Goal: Feedback & Contribution: Leave review/rating

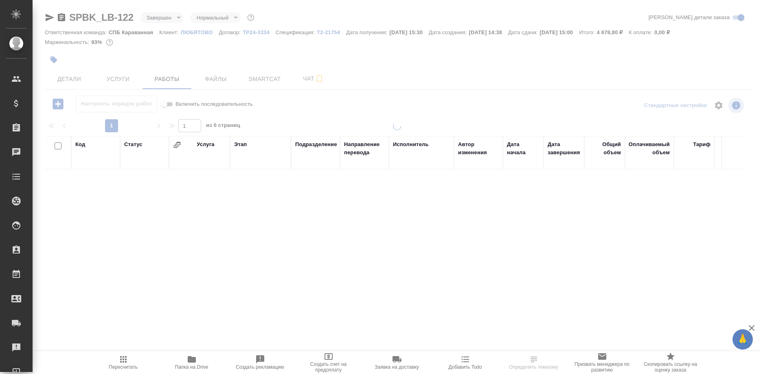
click at [267, 77] on span "Smartcat" at bounding box center [264, 79] width 39 height 10
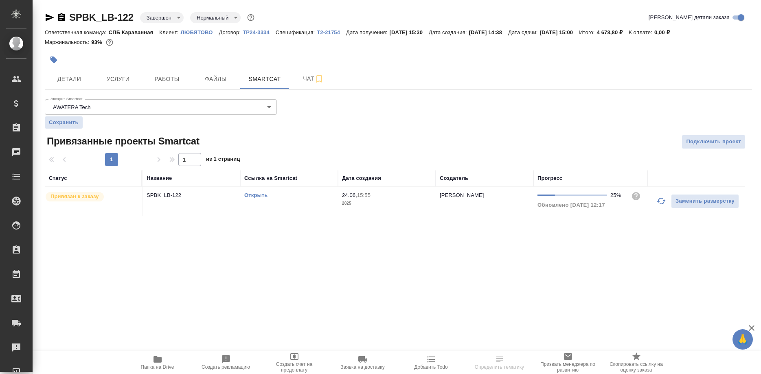
click at [258, 195] on link "Открыть" at bounding box center [255, 195] width 23 height 6
click at [255, 196] on link "Открыть" at bounding box center [255, 195] width 23 height 6
click at [163, 83] on span "Работы" at bounding box center [166, 79] width 39 height 10
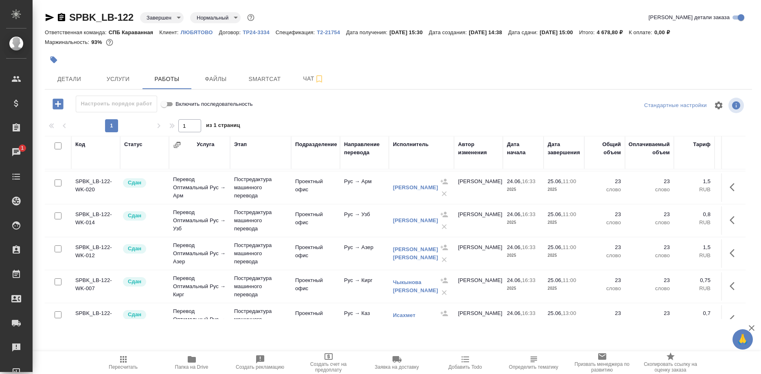
scroll to position [83, 0]
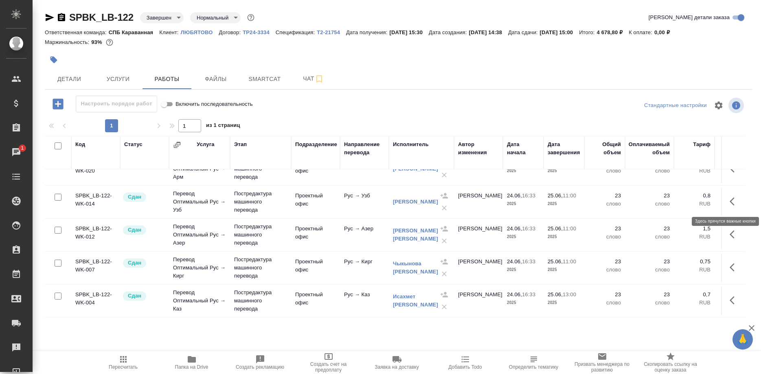
click at [729, 202] on button "button" at bounding box center [735, 202] width 20 height 20
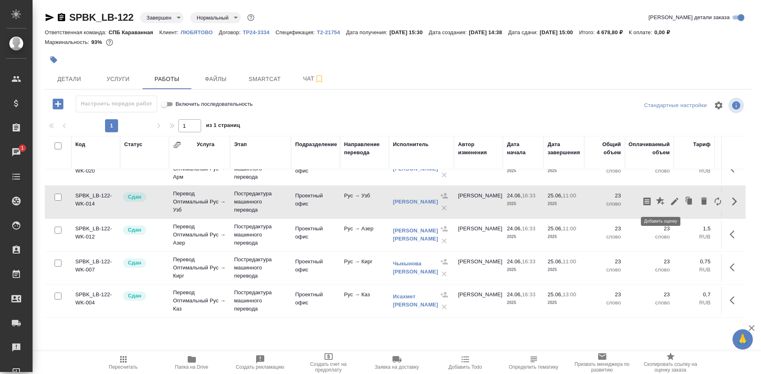
click at [662, 203] on icon "button" at bounding box center [660, 201] width 8 height 8
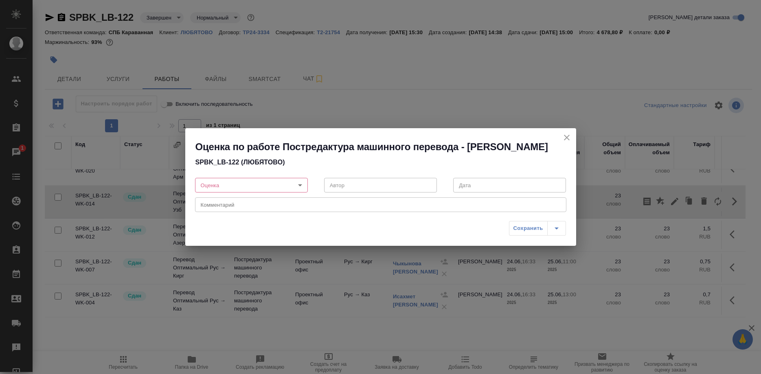
click at [276, 184] on body "🙏 .cls-1 fill:#fff; AWATERA Shirina Sabina Клиенты Спецификации Заказы 1 Чаты T…" at bounding box center [380, 187] width 761 height 374
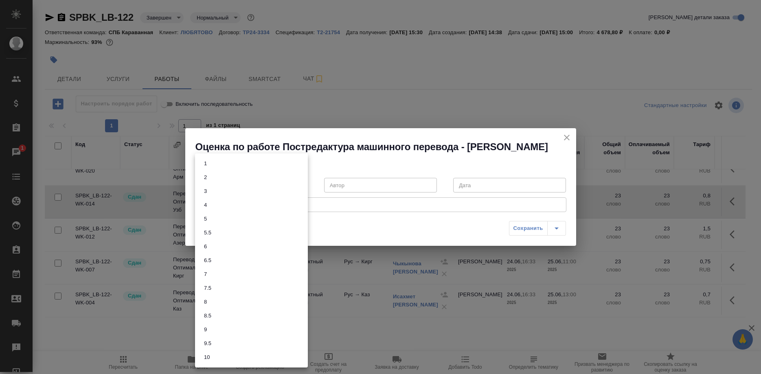
click at [209, 255] on li "6.5" at bounding box center [251, 261] width 113 height 14
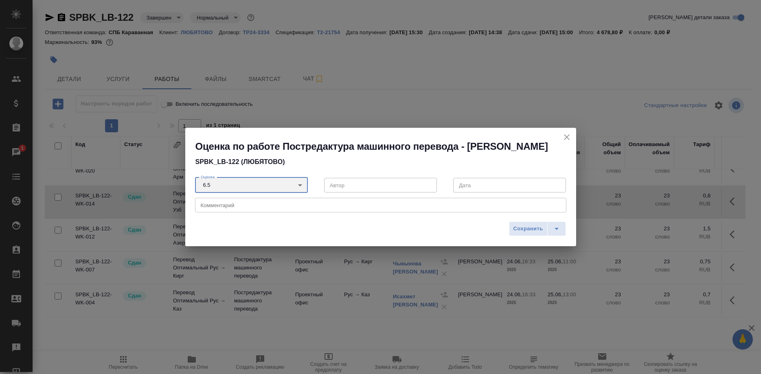
type input "6.5"
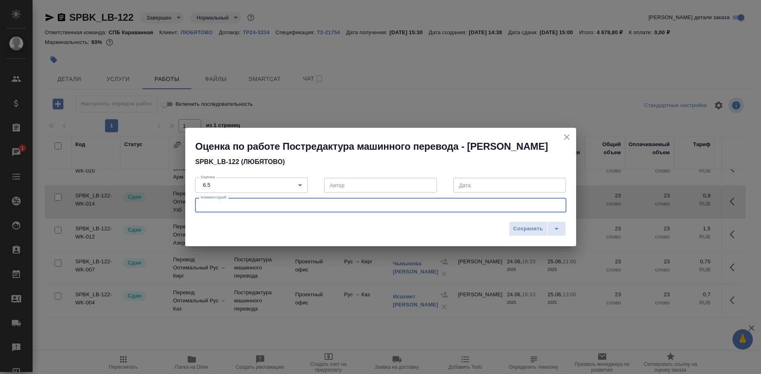
click at [238, 205] on textarea at bounding box center [381, 205] width 360 height 6
type textarea "Неверно перевел наименование товара"
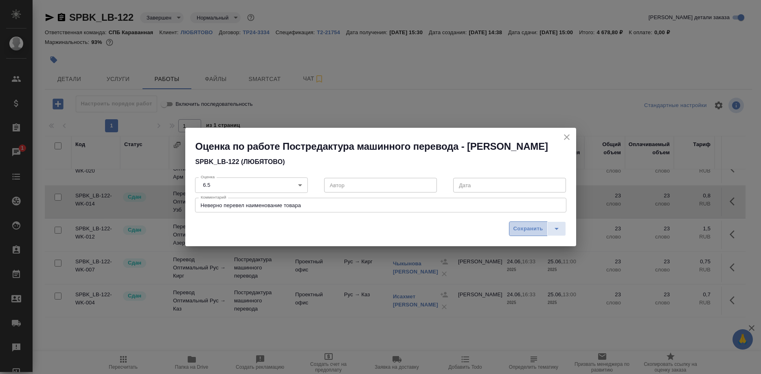
click at [520, 228] on span "Сохранить" at bounding box center [529, 228] width 30 height 9
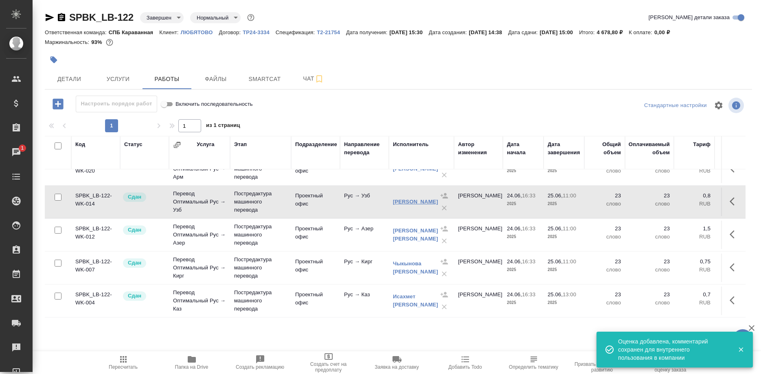
click at [407, 205] on link "[PERSON_NAME]" at bounding box center [415, 202] width 45 height 6
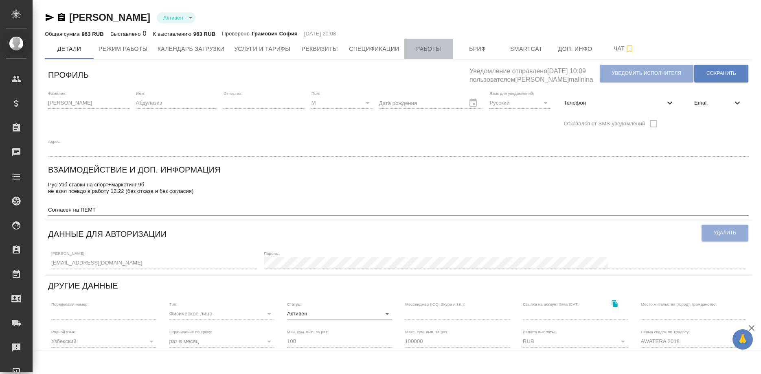
click at [425, 52] on span "Работы" at bounding box center [428, 49] width 39 height 10
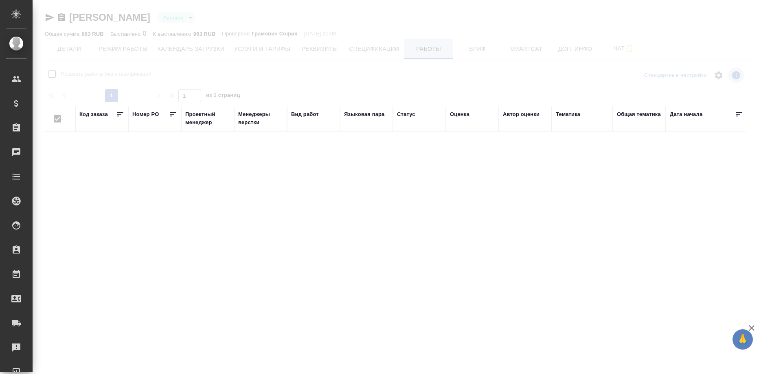
checkbox input "false"
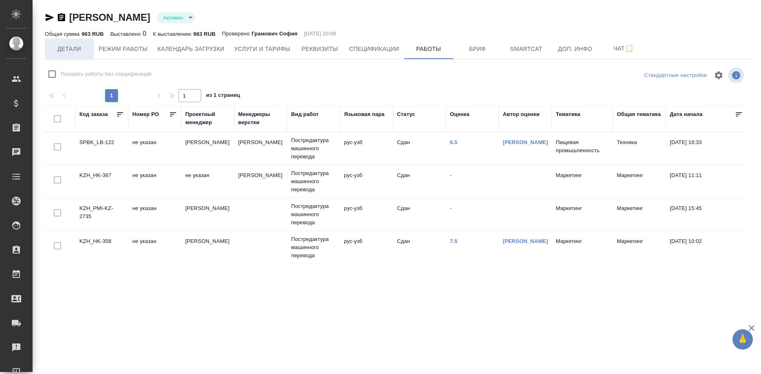
click at [74, 53] on span "Детали" at bounding box center [69, 49] width 39 height 10
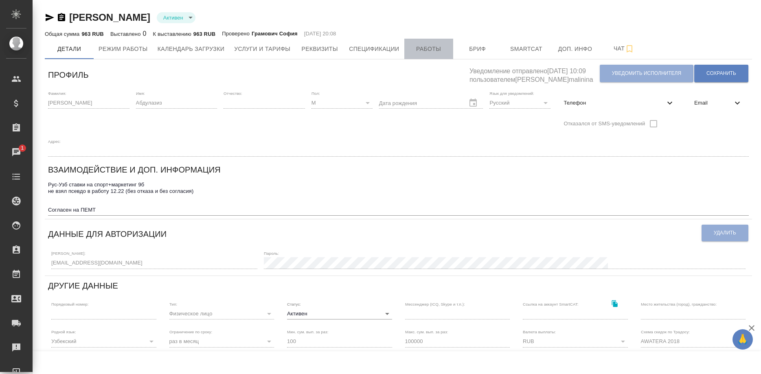
click at [417, 52] on span "Работы" at bounding box center [428, 49] width 39 height 10
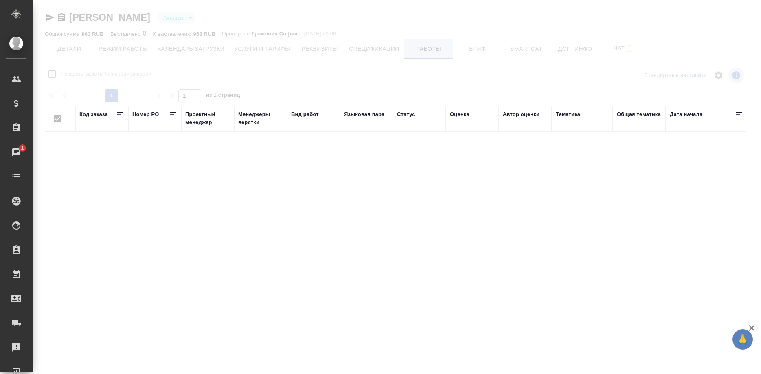
checkbox input "false"
